Goal: Use online tool/utility: Utilize a website feature to perform a specific function

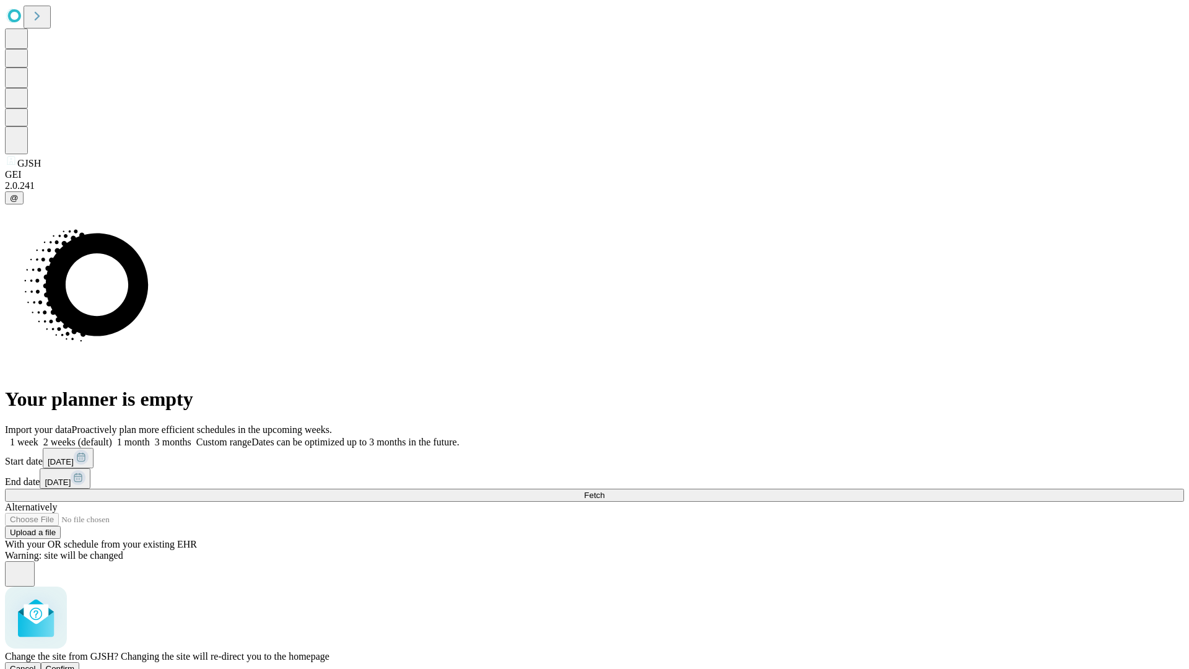
click at [75, 664] on span "Confirm" at bounding box center [60, 668] width 29 height 9
click at [150, 437] on label "1 month" at bounding box center [131, 442] width 38 height 11
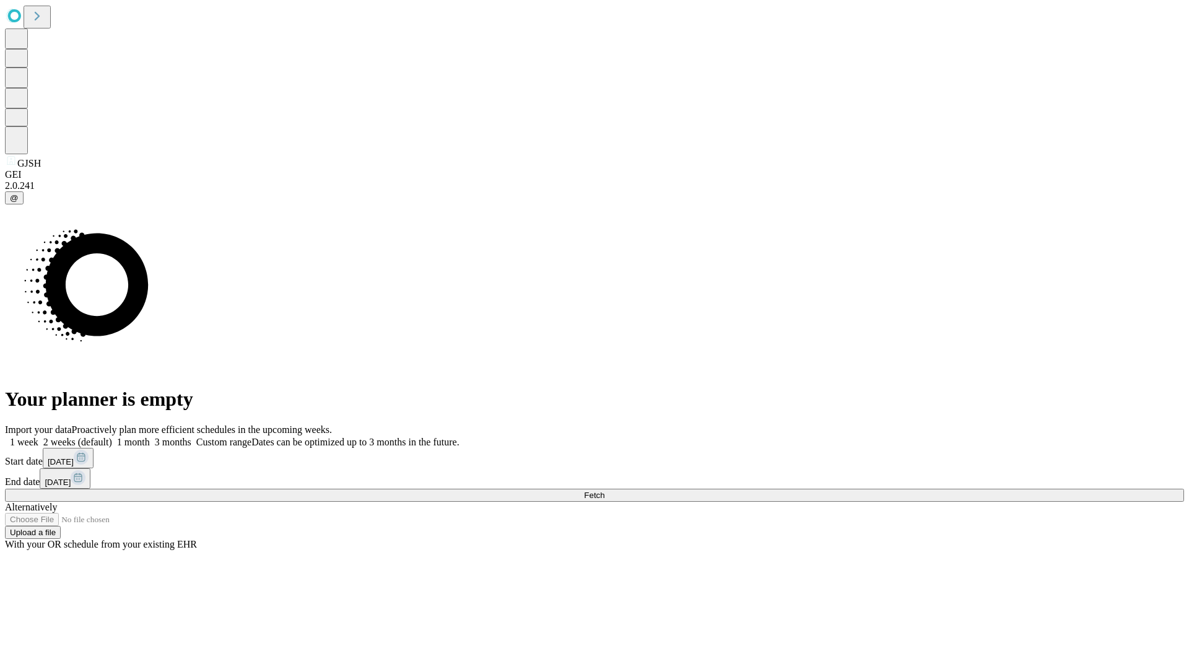
click at [604, 490] on span "Fetch" at bounding box center [594, 494] width 20 height 9
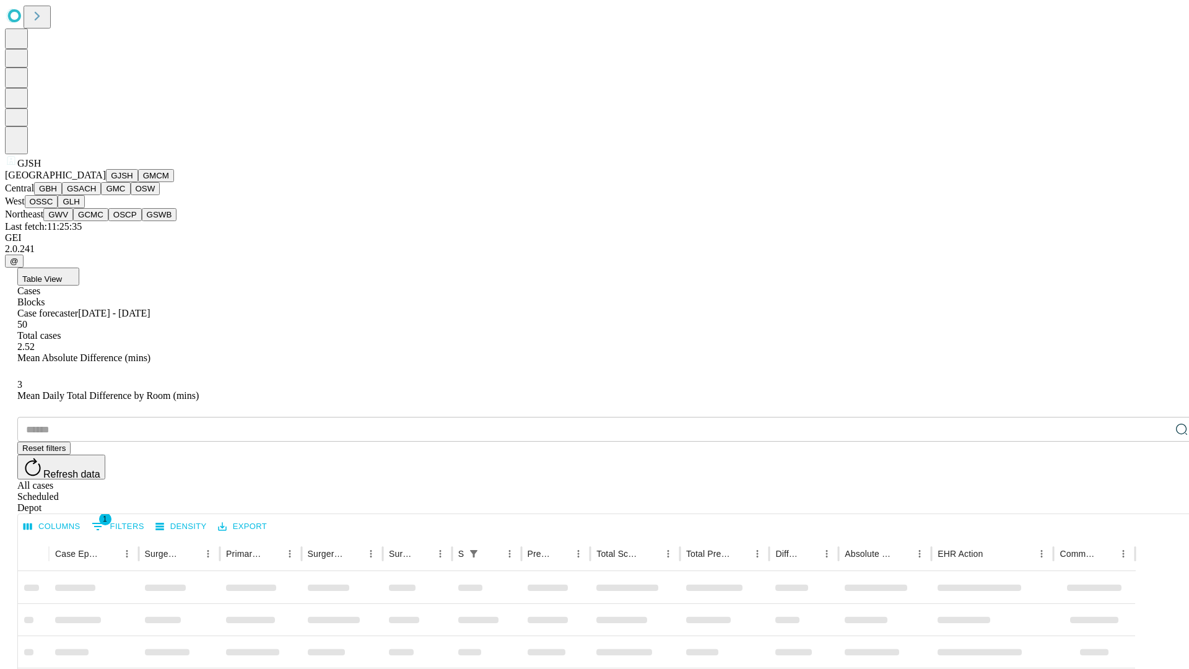
click at [138, 182] on button "GMCM" at bounding box center [156, 175] width 36 height 13
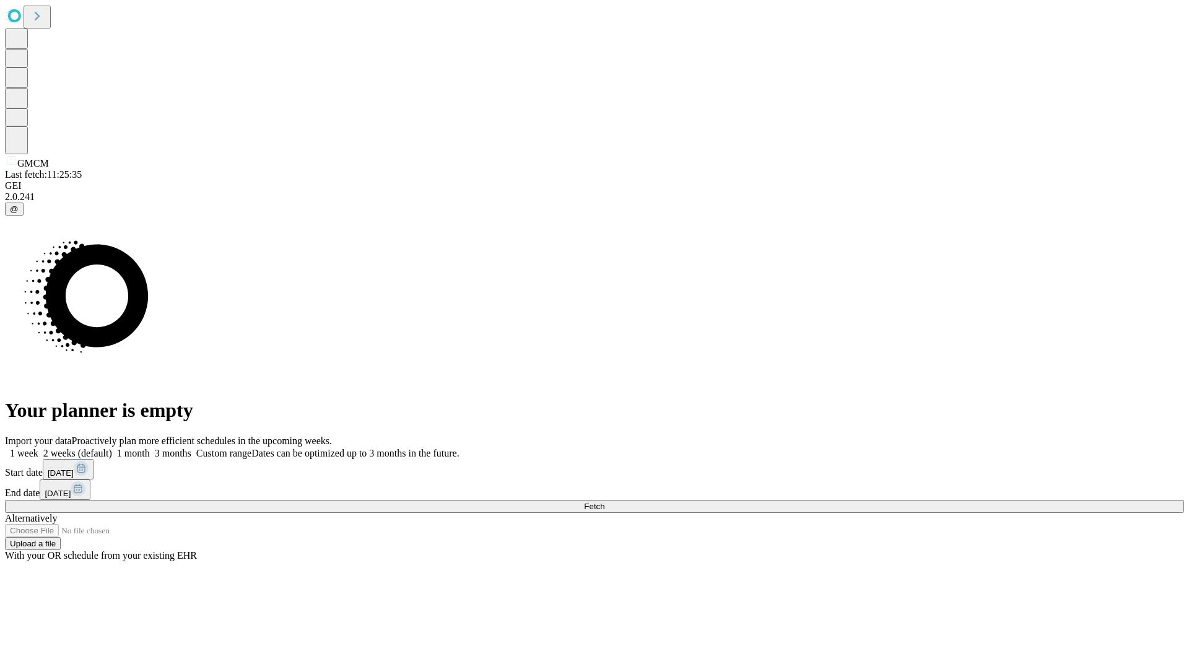
click at [150, 448] on label "1 month" at bounding box center [131, 453] width 38 height 11
click at [604, 502] on span "Fetch" at bounding box center [594, 506] width 20 height 9
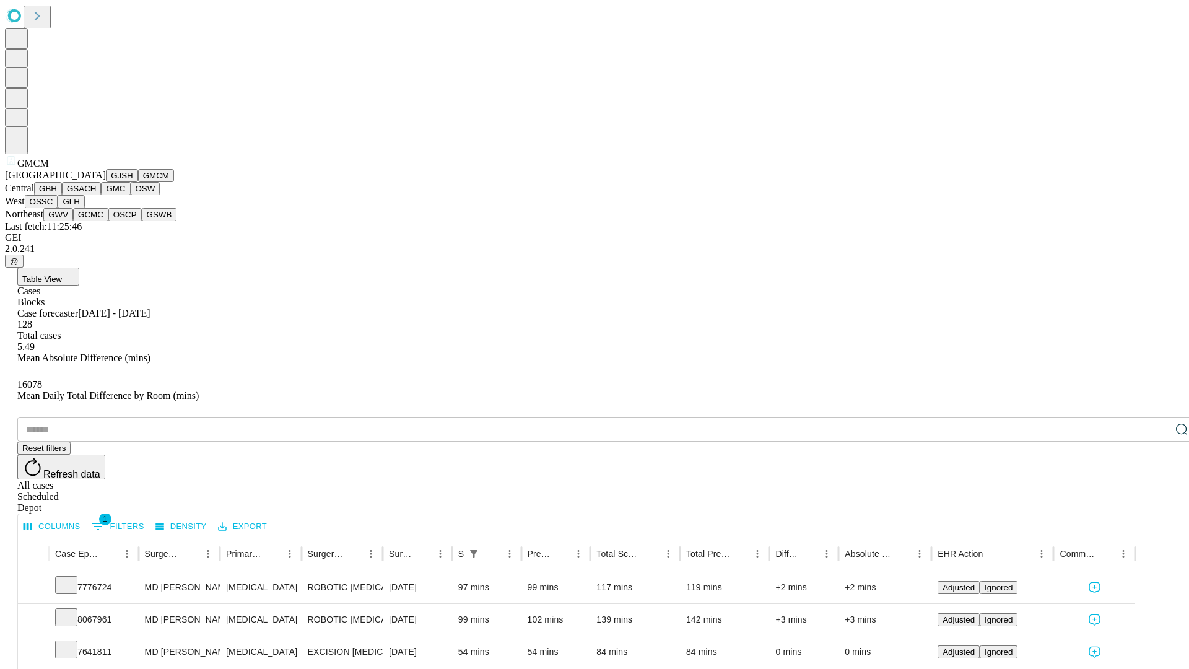
click at [62, 195] on button "GBH" at bounding box center [48, 188] width 28 height 13
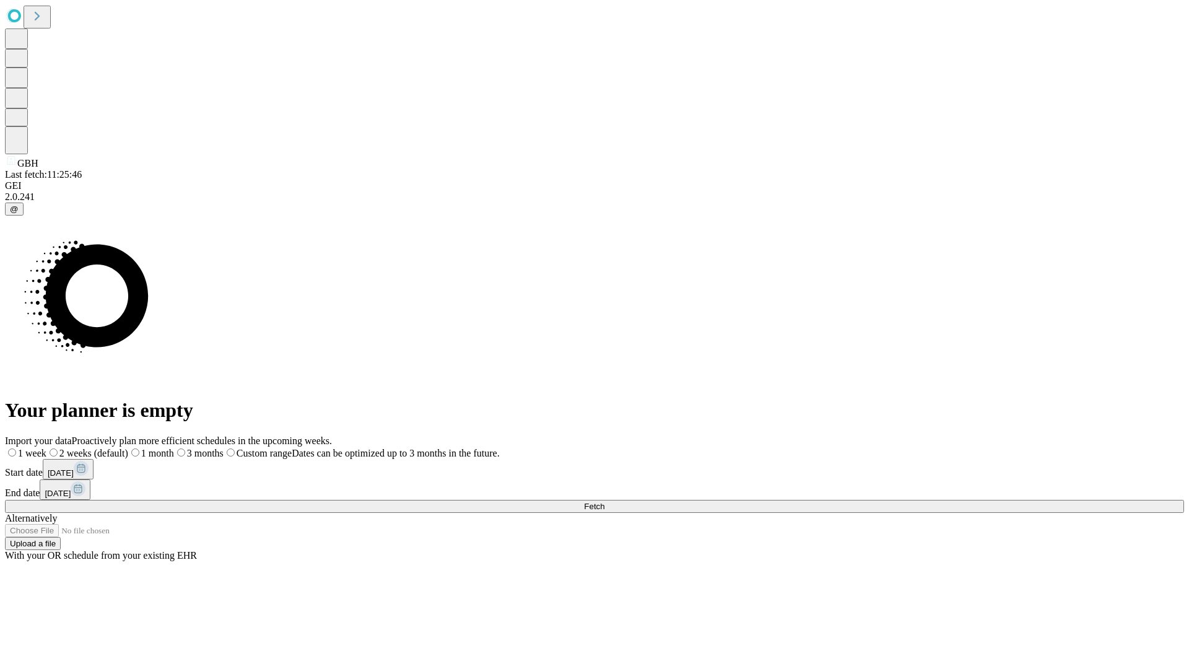
click at [604, 502] on span "Fetch" at bounding box center [594, 506] width 20 height 9
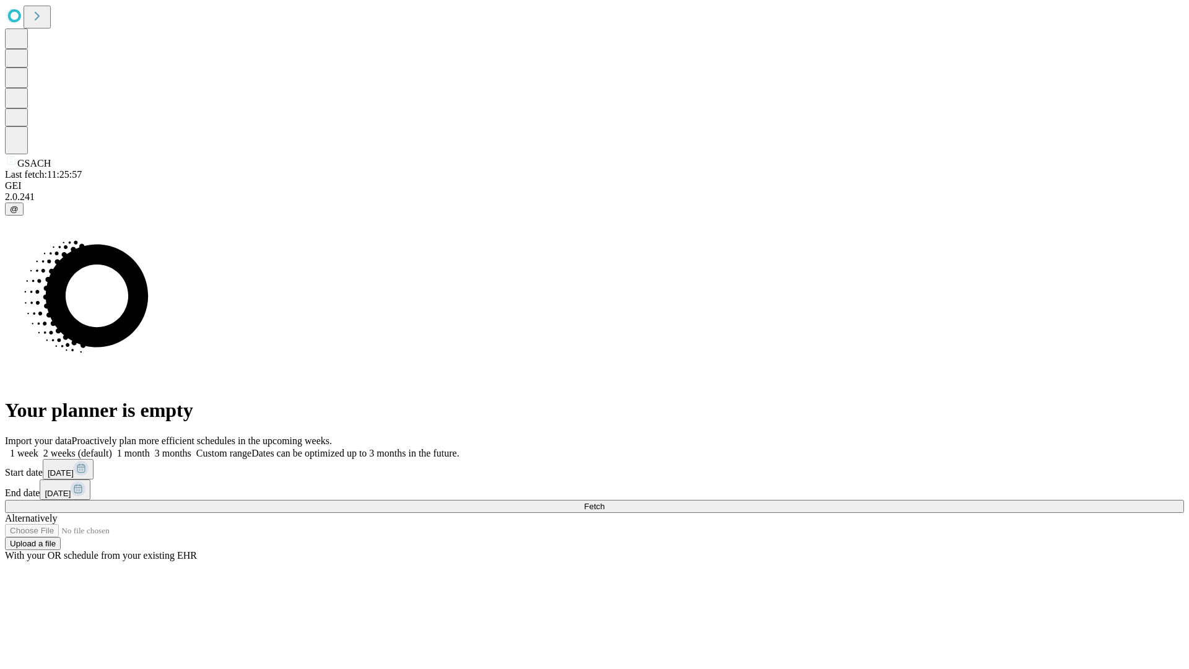
click at [150, 448] on label "1 month" at bounding box center [131, 453] width 38 height 11
click at [604, 502] on span "Fetch" at bounding box center [594, 506] width 20 height 9
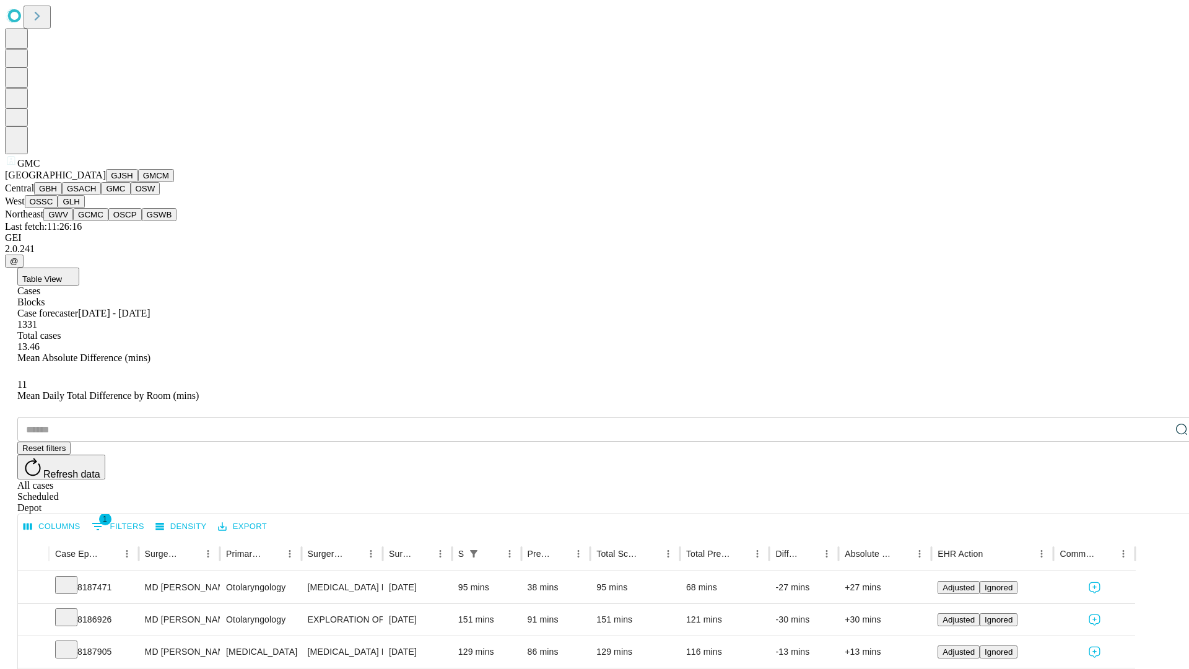
click at [131, 195] on button "OSW" at bounding box center [146, 188] width 30 height 13
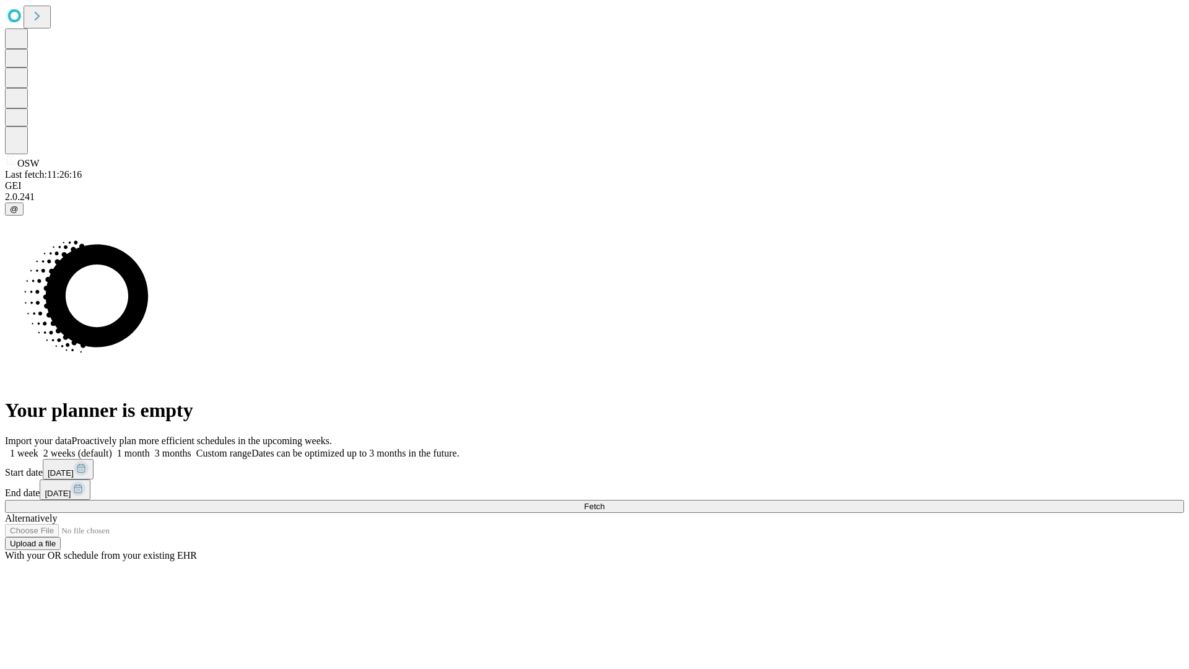
click at [150, 448] on label "1 month" at bounding box center [131, 453] width 38 height 11
click at [604, 502] on span "Fetch" at bounding box center [594, 506] width 20 height 9
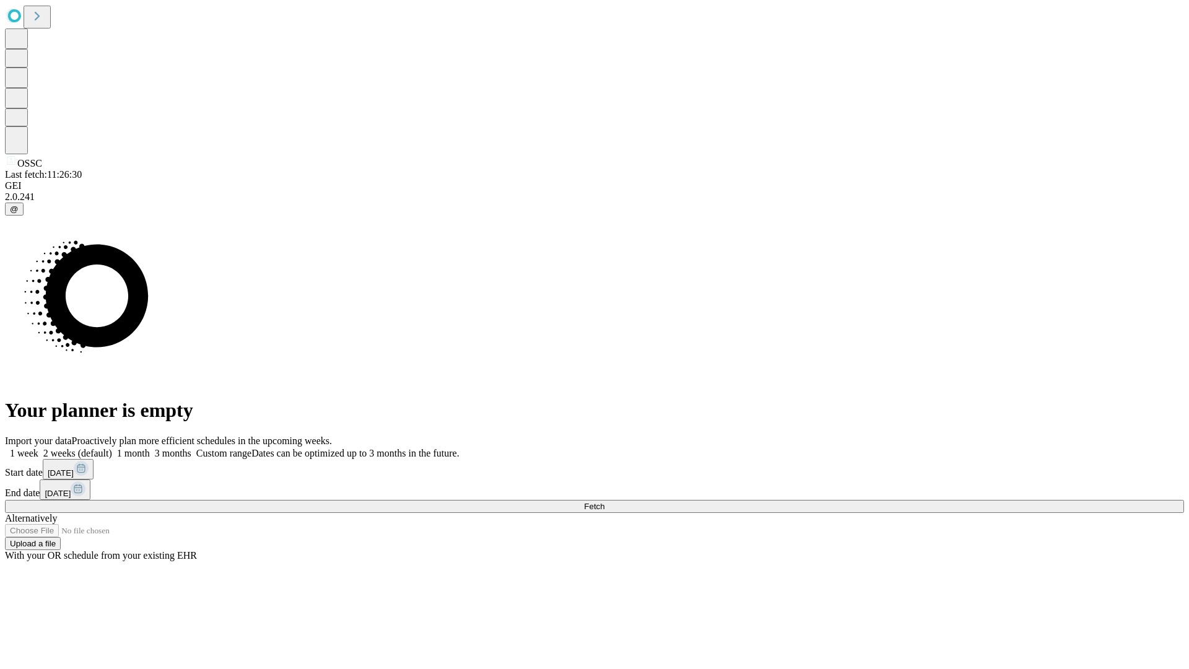
click at [604, 502] on span "Fetch" at bounding box center [594, 506] width 20 height 9
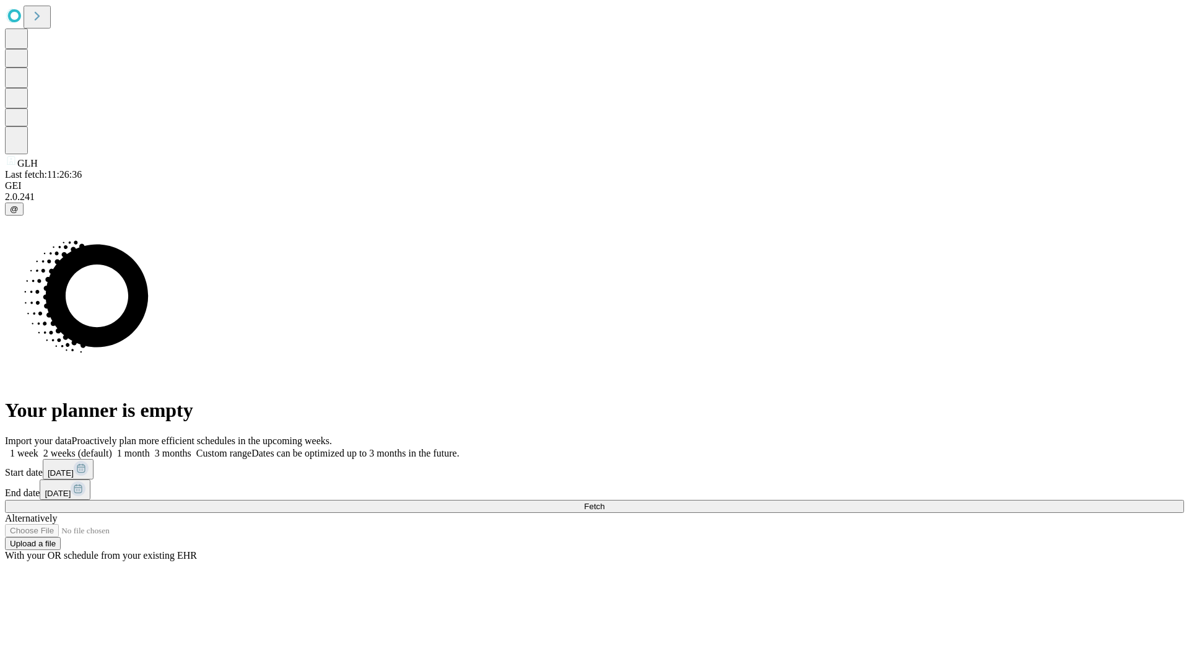
click at [150, 448] on label "1 month" at bounding box center [131, 453] width 38 height 11
click at [604, 502] on span "Fetch" at bounding box center [594, 506] width 20 height 9
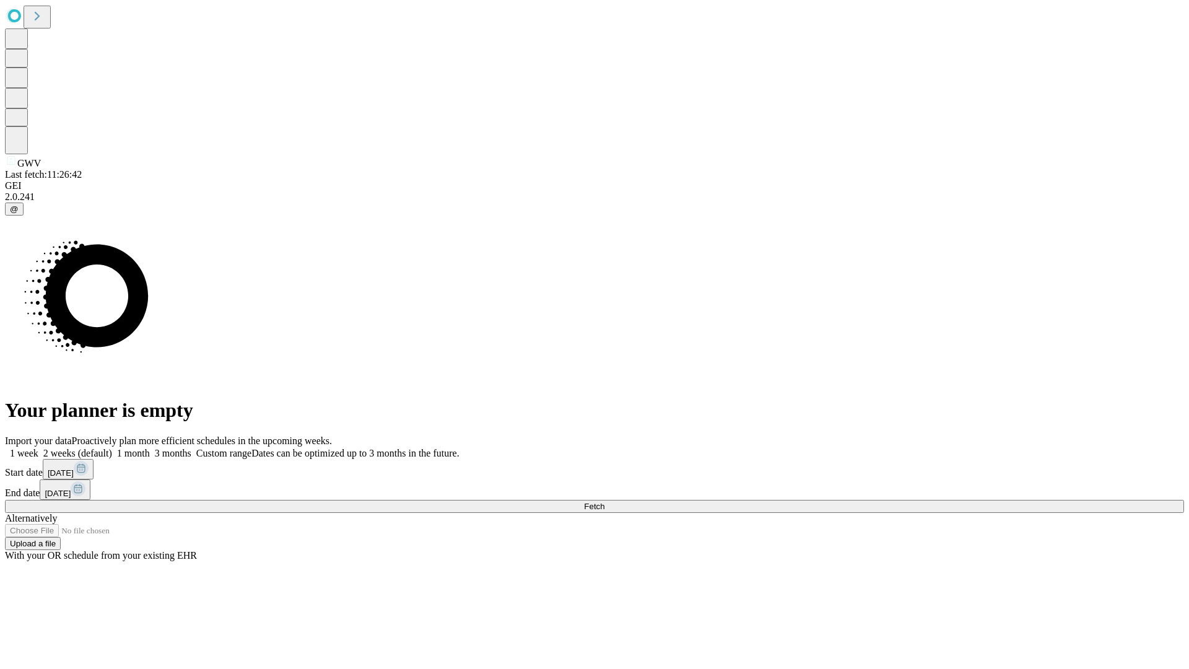
click at [604, 502] on span "Fetch" at bounding box center [594, 506] width 20 height 9
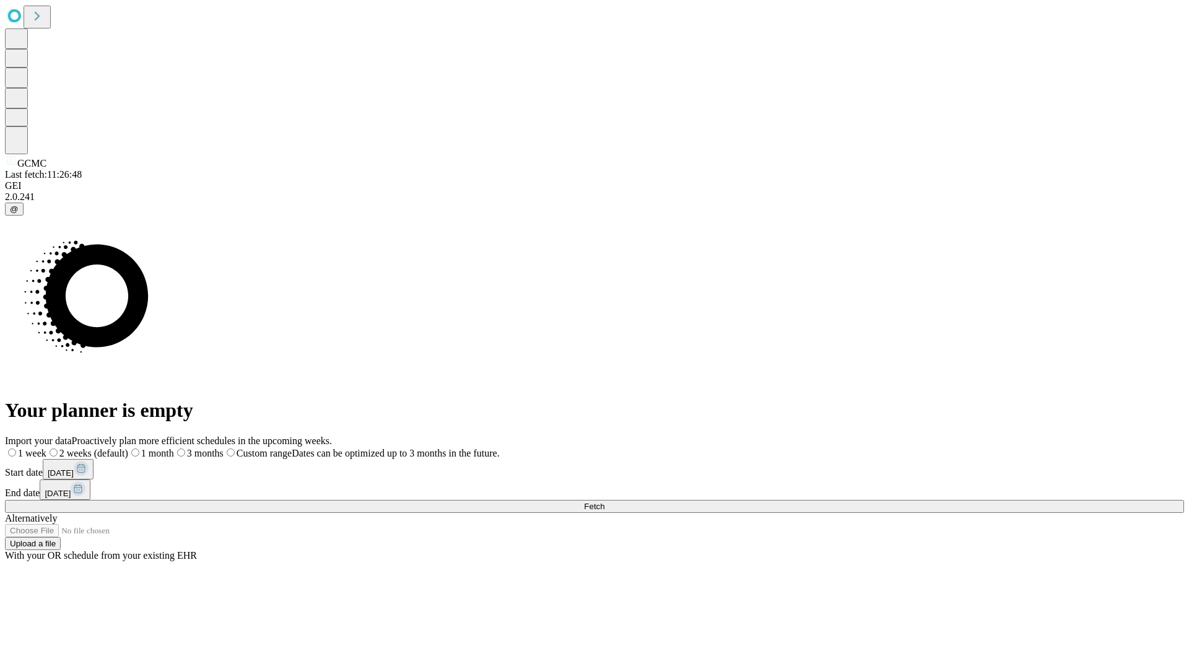
click at [604, 502] on span "Fetch" at bounding box center [594, 506] width 20 height 9
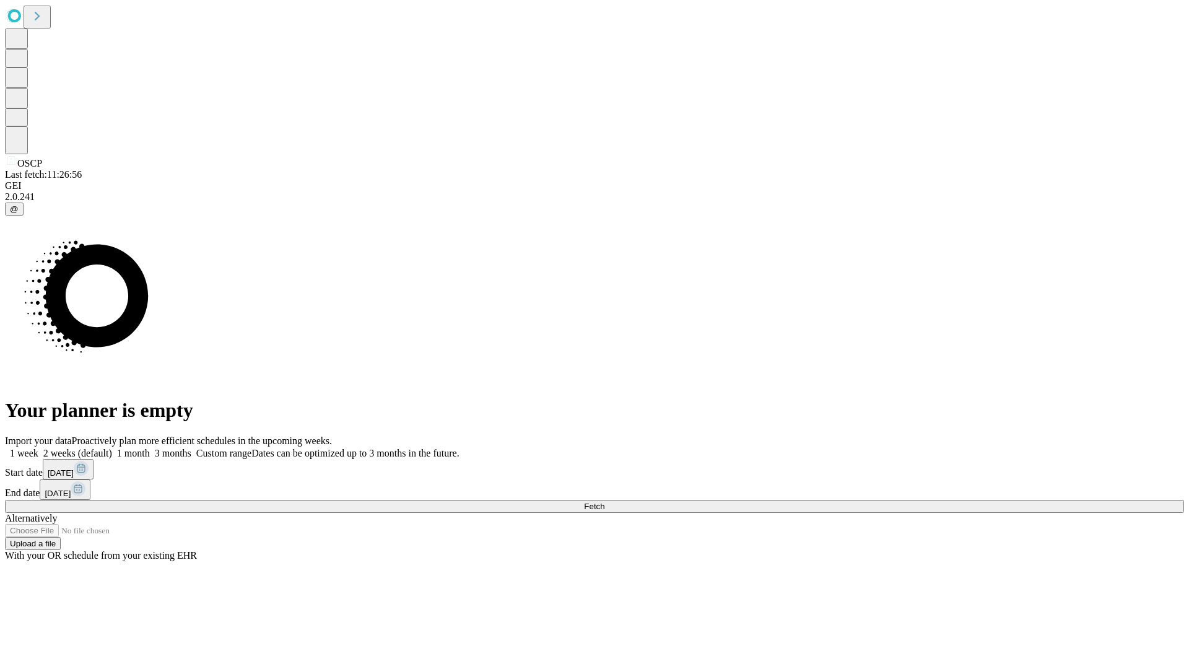
click at [150, 448] on label "1 month" at bounding box center [131, 453] width 38 height 11
click at [604, 502] on span "Fetch" at bounding box center [594, 506] width 20 height 9
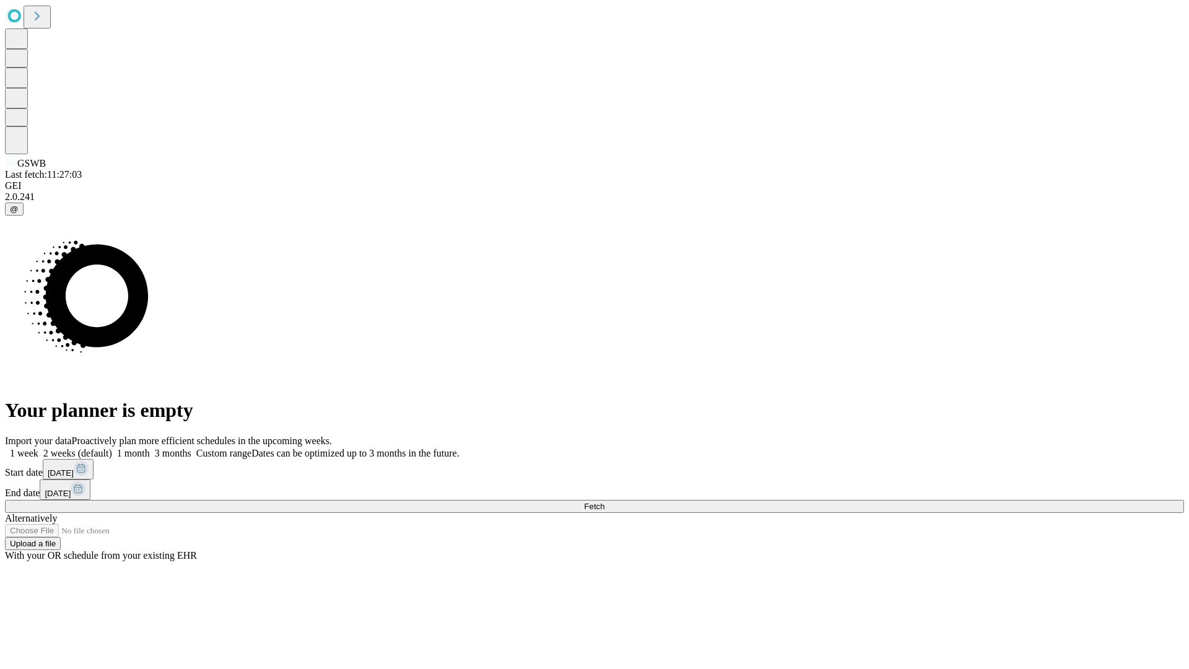
click at [150, 448] on label "1 month" at bounding box center [131, 453] width 38 height 11
click at [604, 502] on span "Fetch" at bounding box center [594, 506] width 20 height 9
